Goal: Task Accomplishment & Management: Manage account settings

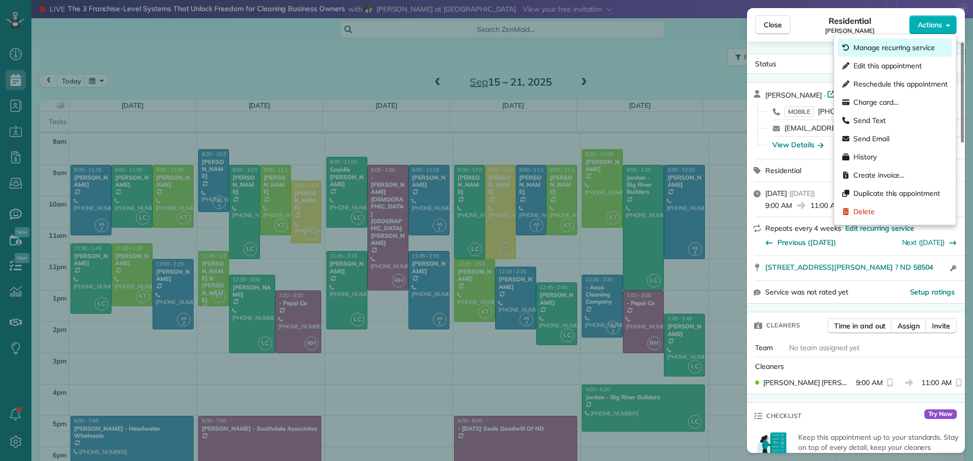
click at [903, 45] on span "Manage recurring service" at bounding box center [894, 48] width 82 height 10
